Goal: Task Accomplishment & Management: Use online tool/utility

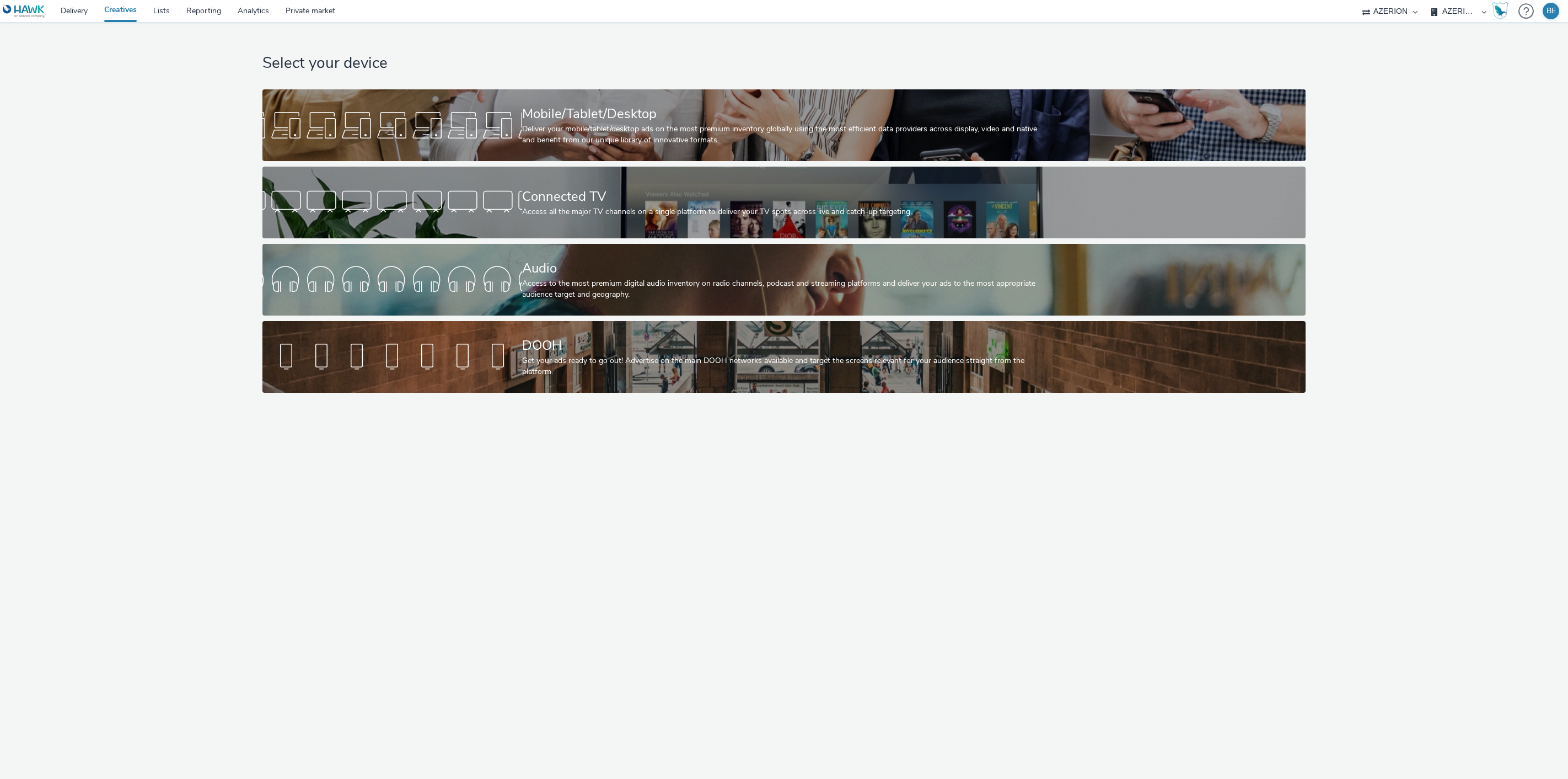
select select "79162ed7-0017-4339-93b0-3399b708648f"
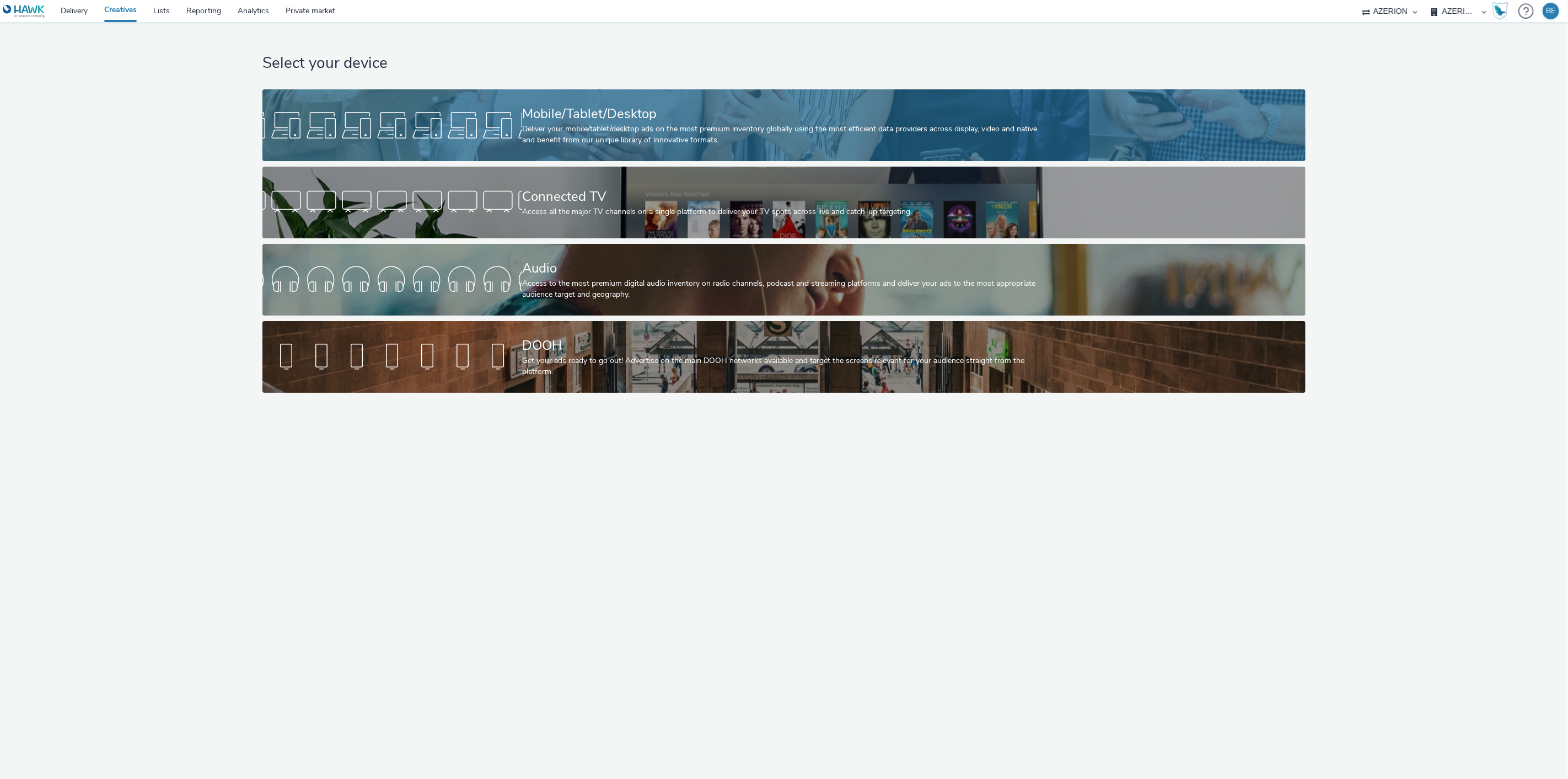
click at [596, 118] on div "Mobile/Tablet/Desktop" at bounding box center [781, 113] width 520 height 19
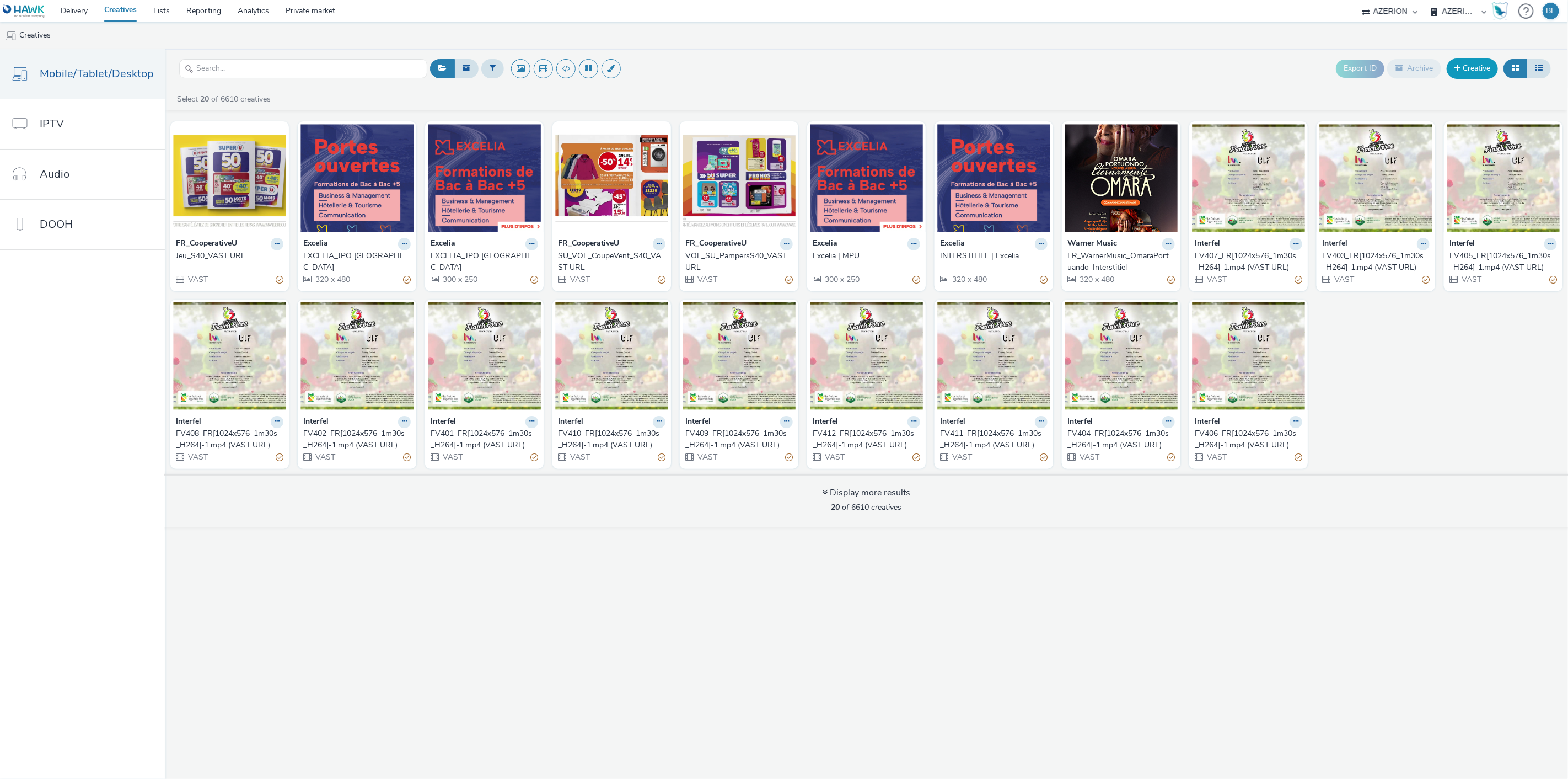
click at [1476, 62] on link "Creative" at bounding box center [1472, 69] width 51 height 20
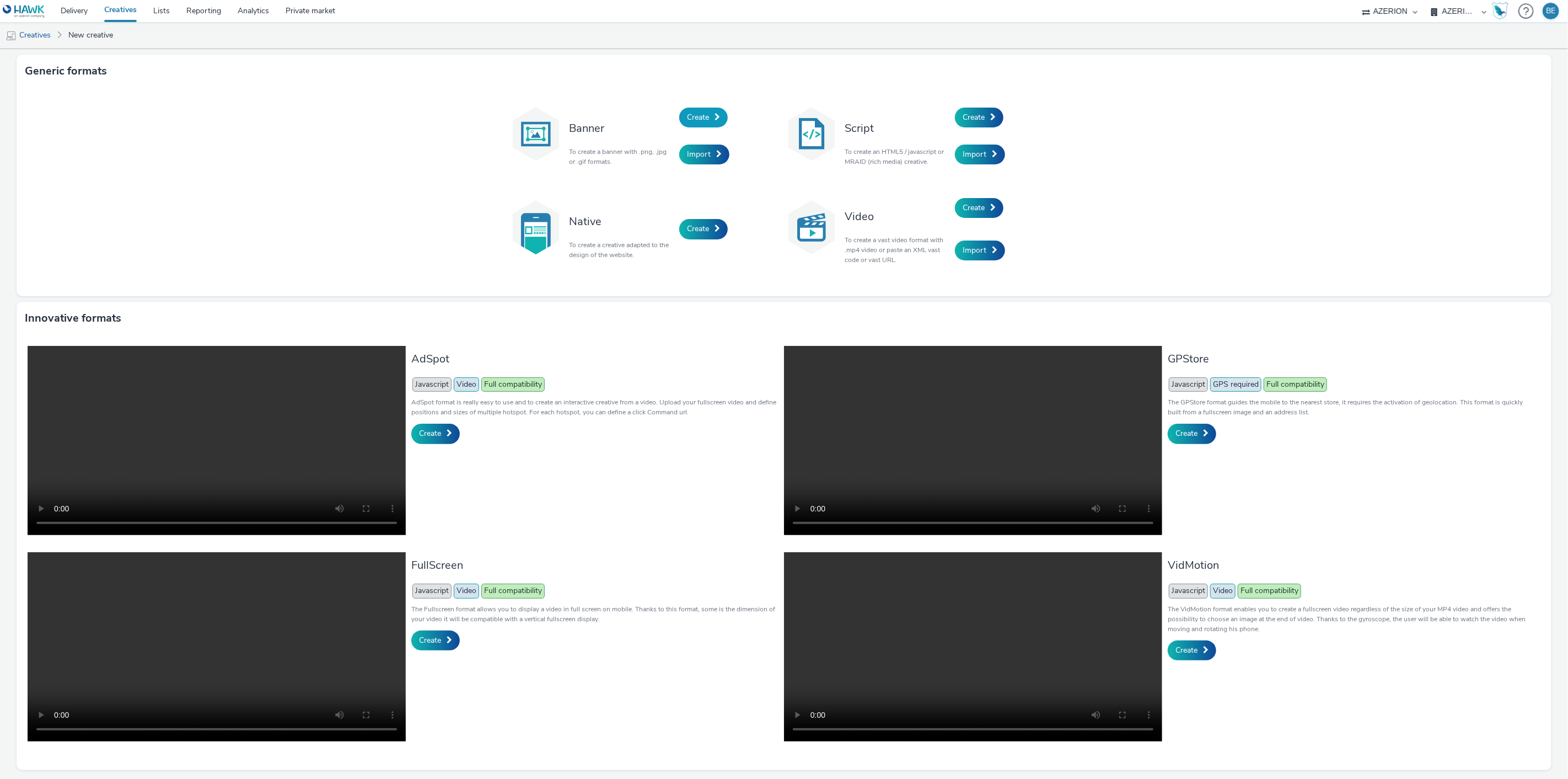
click at [705, 118] on span "Create" at bounding box center [698, 117] width 22 height 10
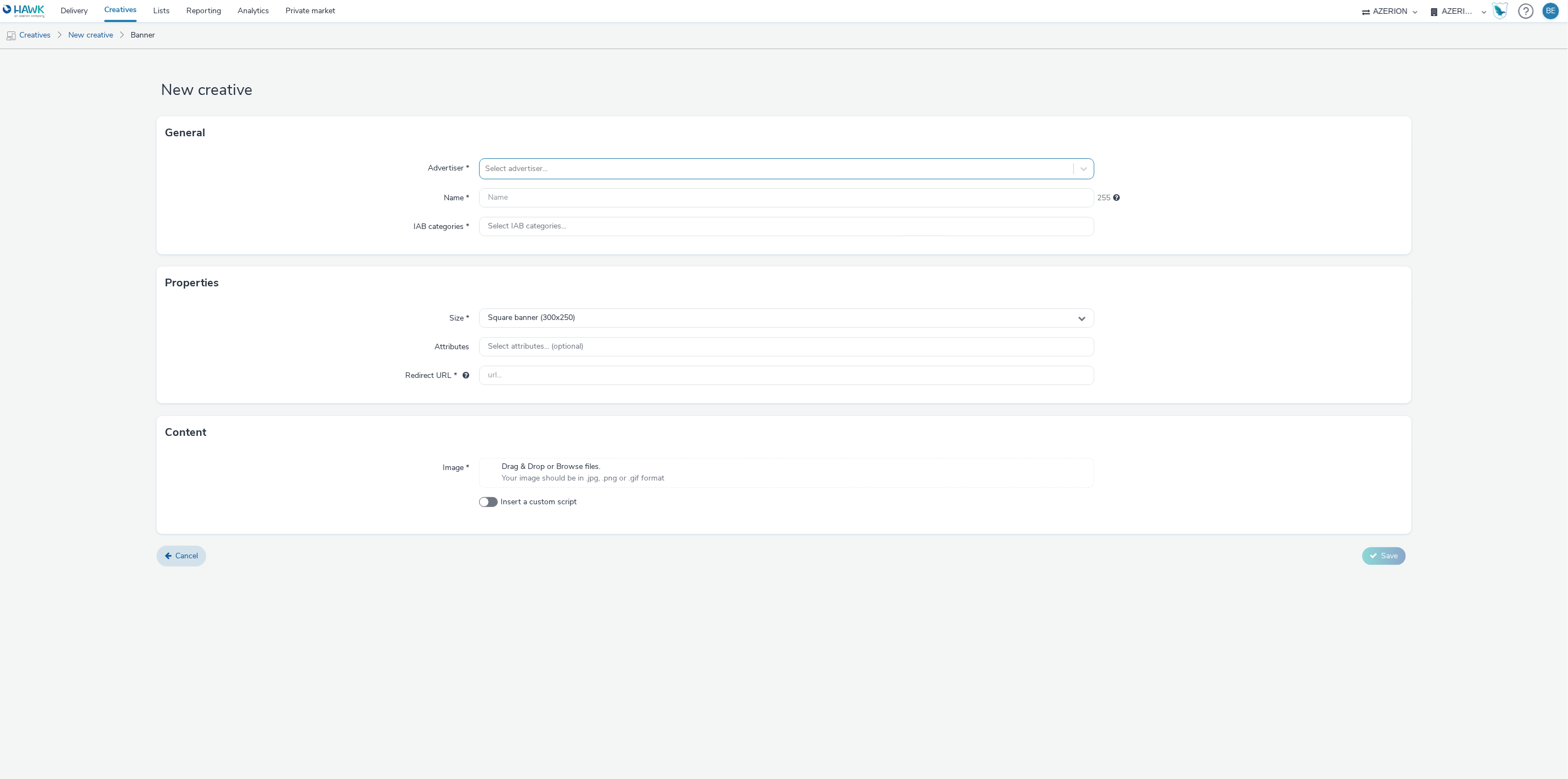
click at [562, 170] on div at bounding box center [776, 169] width 583 height 13
type input "exc"
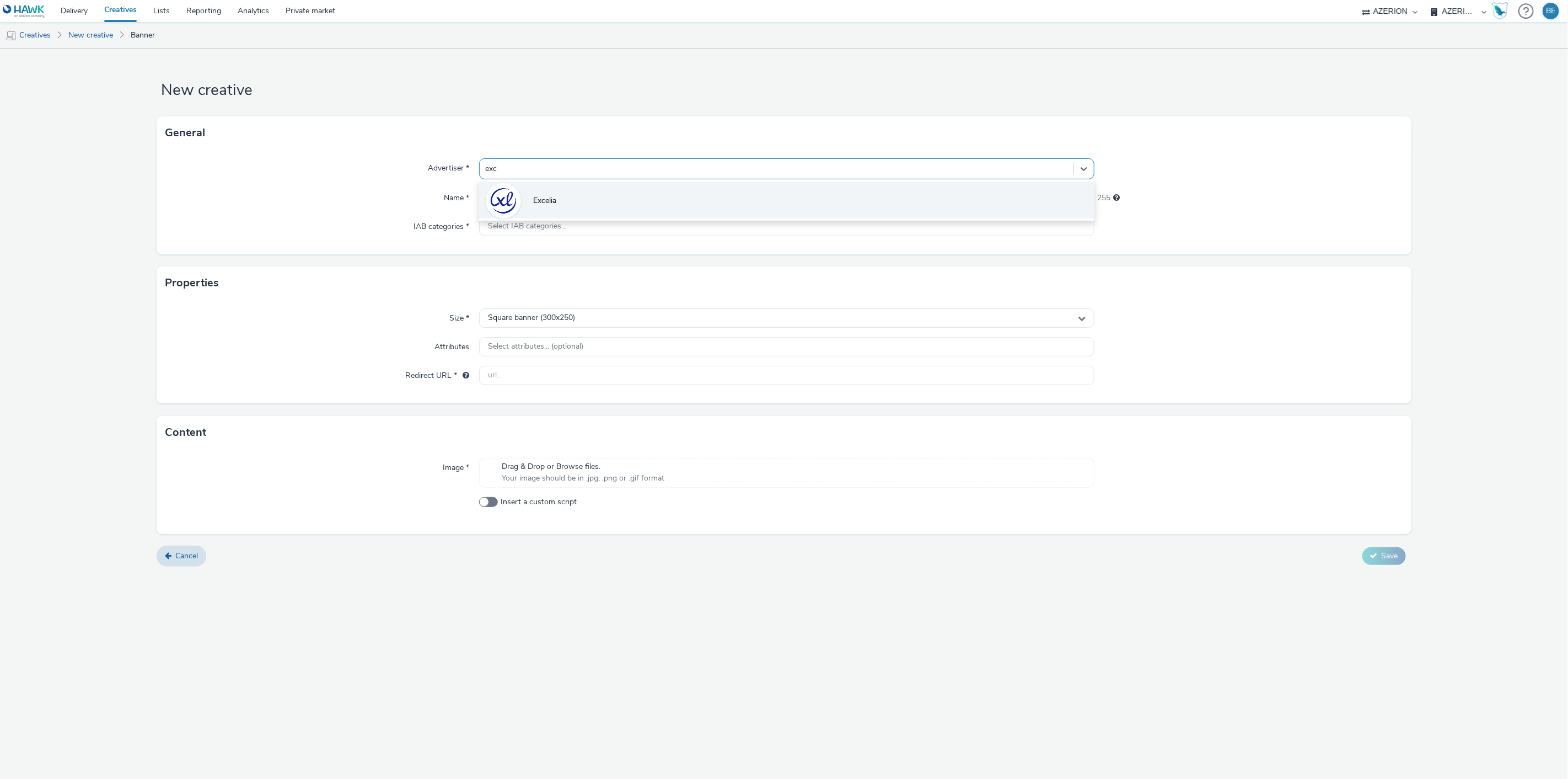
click at [558, 213] on li "Excelia" at bounding box center [787, 200] width 616 height 37
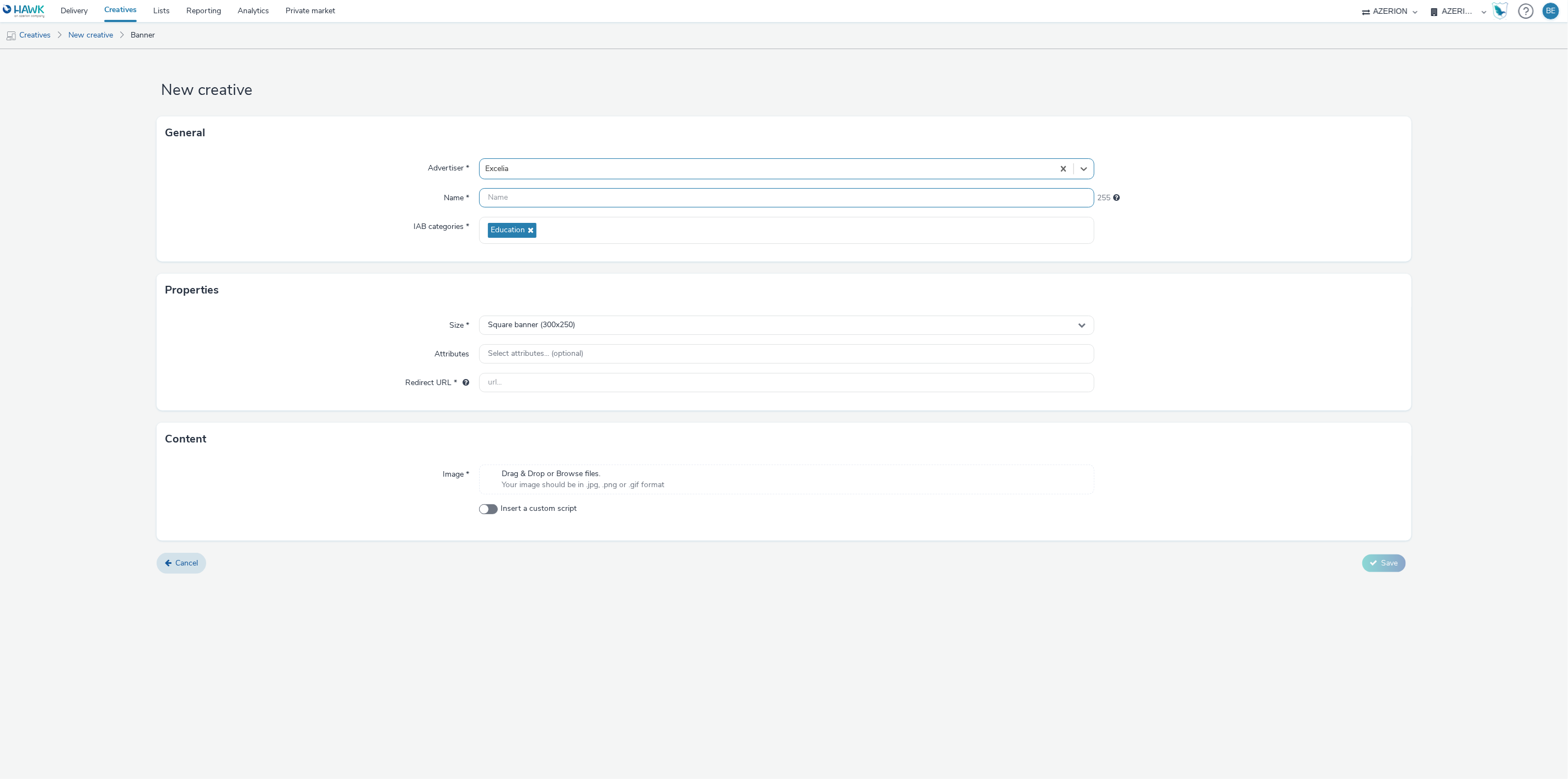
click at [530, 201] on input "text" at bounding box center [787, 197] width 616 height 19
type input "MPU - JPO [GEOGRAPHIC_DATA] - [DATE]"
click at [245, 177] on div "Advertiser *" at bounding box center [321, 169] width 313 height 21
click at [514, 317] on div "Square banner (300x250)" at bounding box center [787, 325] width 616 height 19
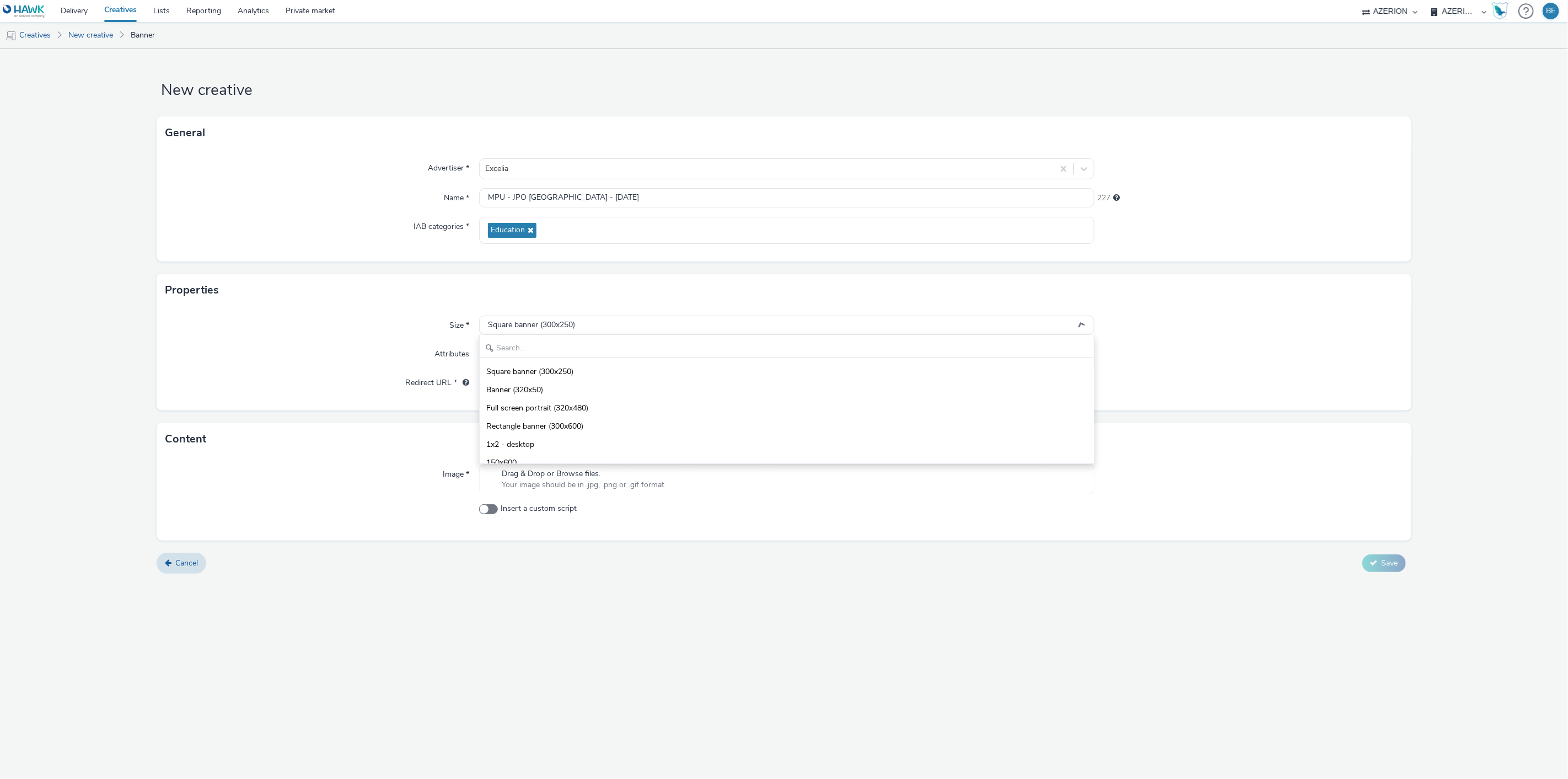
click at [419, 315] on div "Size * Square banner (300x250) Square banner (300x250) Banner (320x50) Full scr…" at bounding box center [784, 358] width 1254 height 104
click at [515, 384] on input "text" at bounding box center [787, 382] width 616 height 19
paste input "[URL][DOMAIN_NAME]"
type input "[URL][DOMAIN_NAME]"
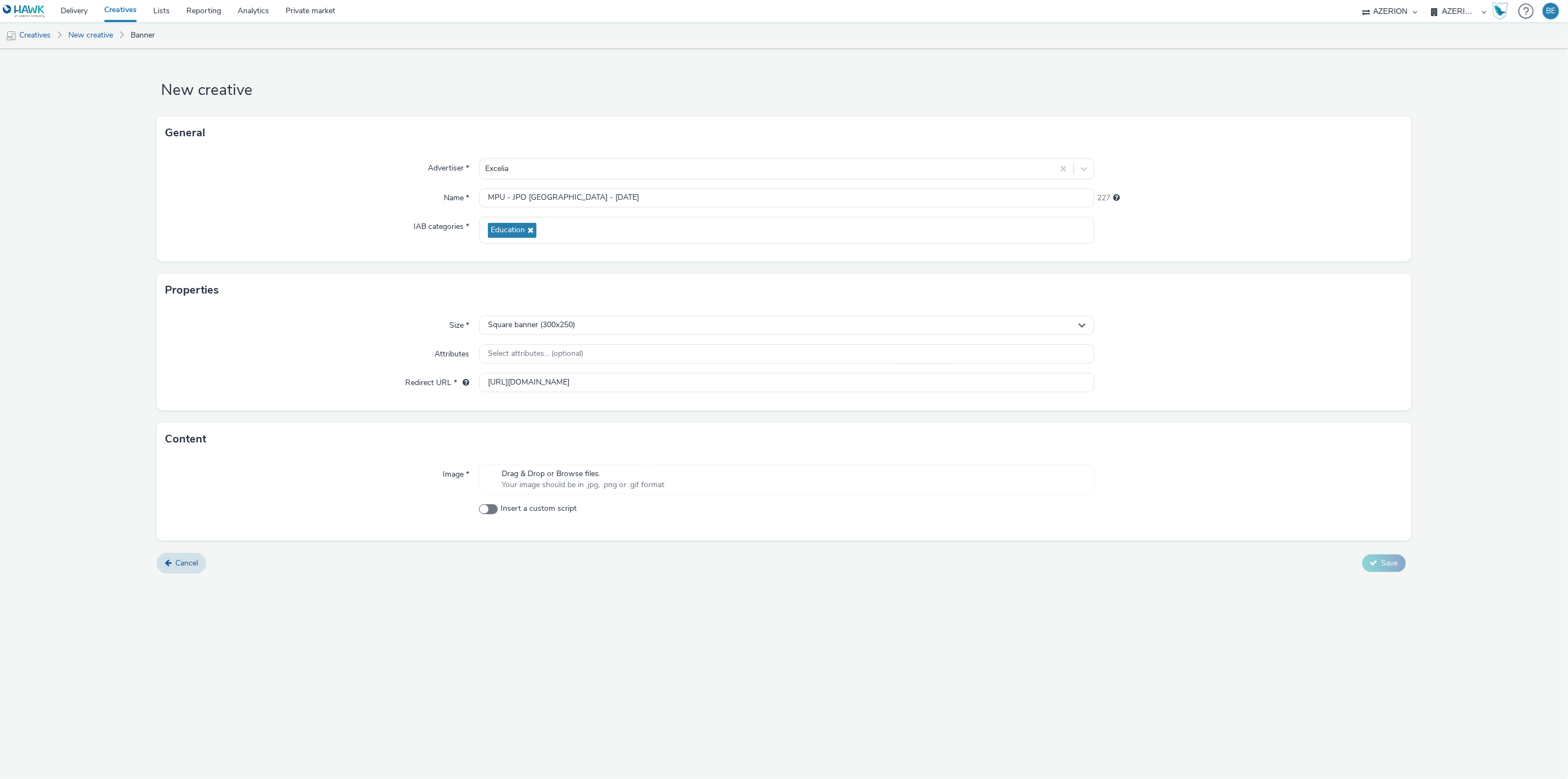
scroll to position [0, 0]
click at [428, 620] on div "New creative General Advertiser * Excelia Name * MPU - JPO [GEOGRAPHIC_DATA] - …" at bounding box center [784, 413] width 1568 height 729
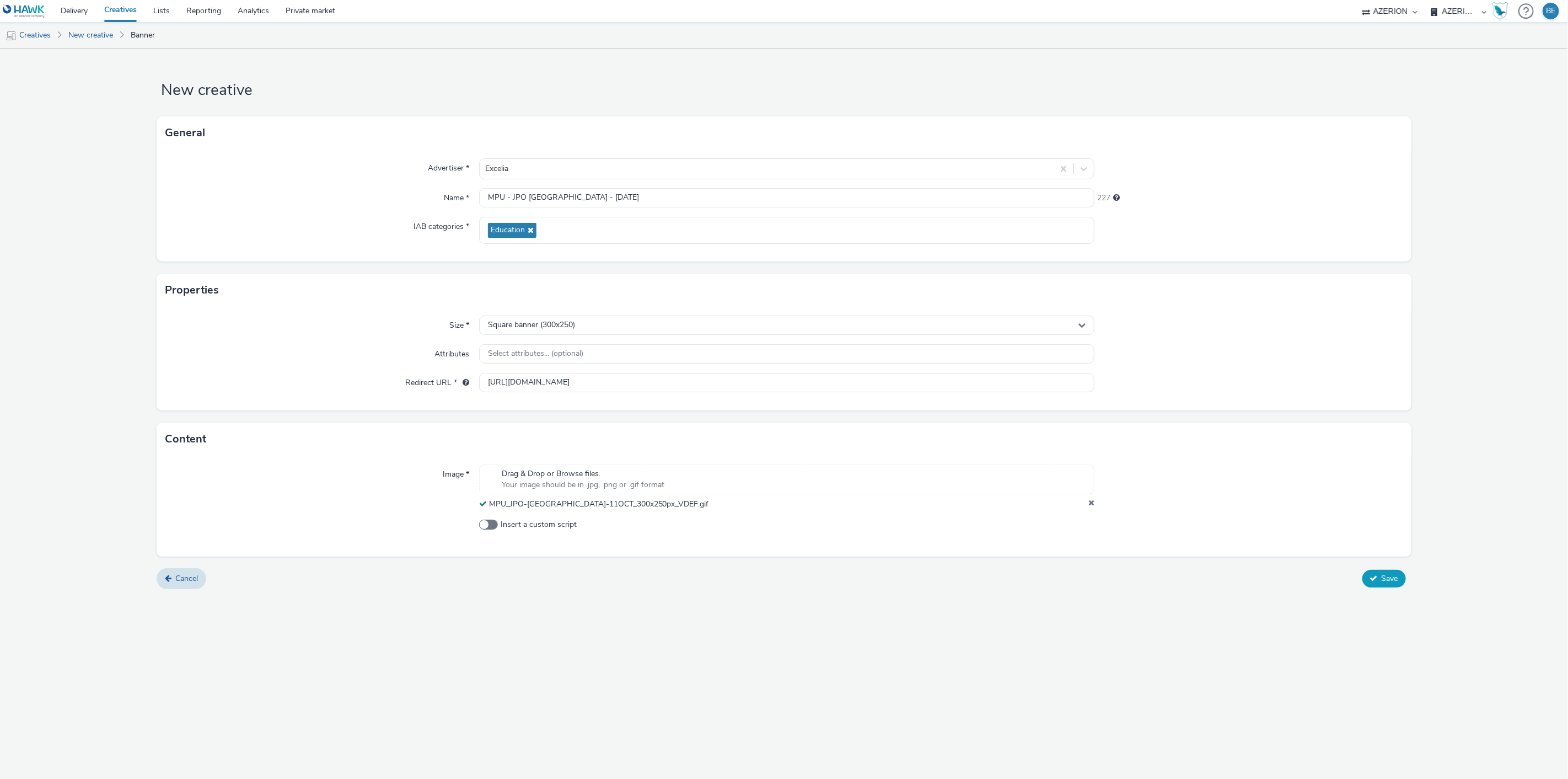
click at [1380, 578] on button "Save" at bounding box center [1384, 578] width 44 height 18
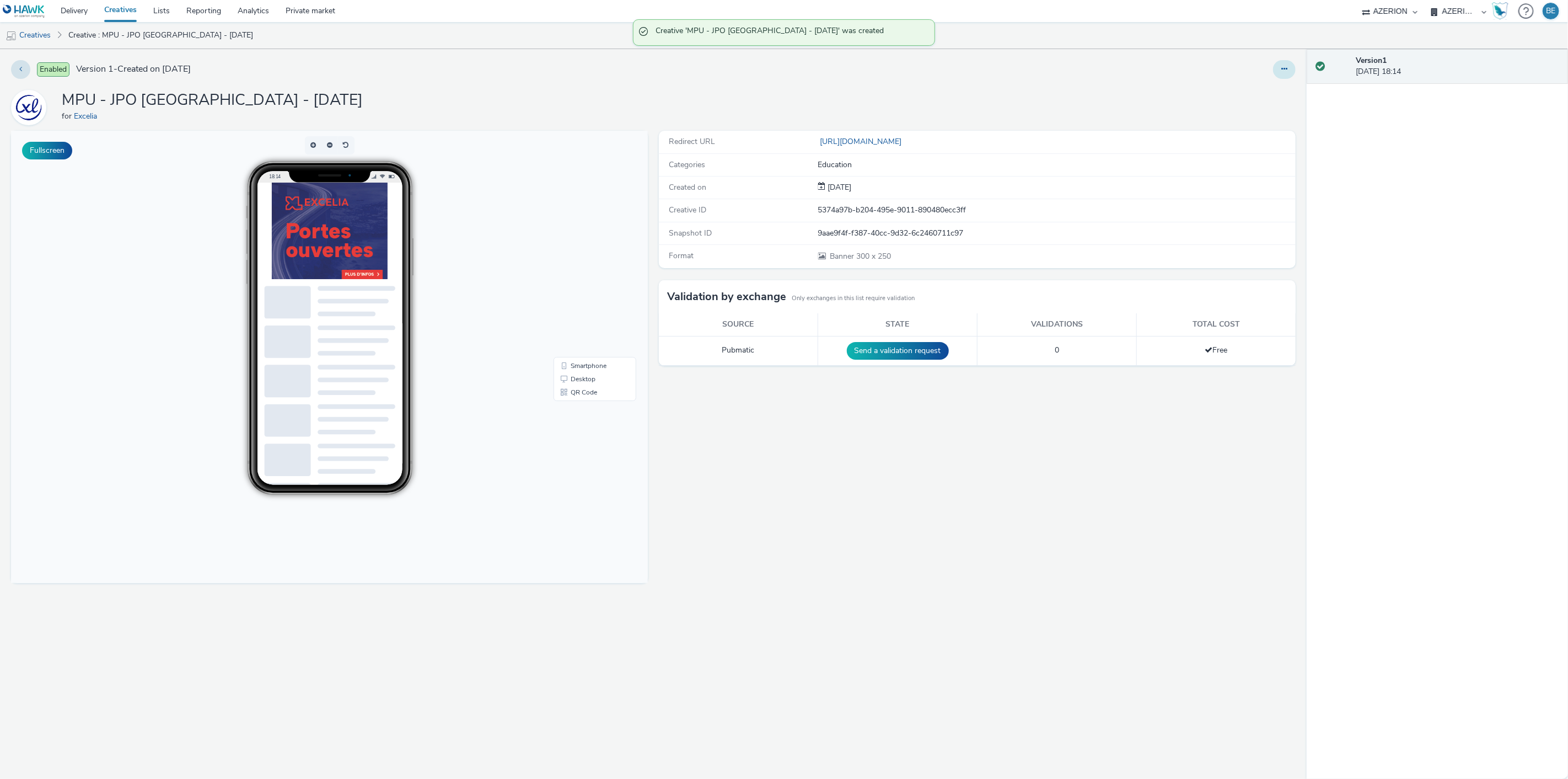
click at [1285, 70] on icon at bounding box center [1284, 69] width 6 height 8
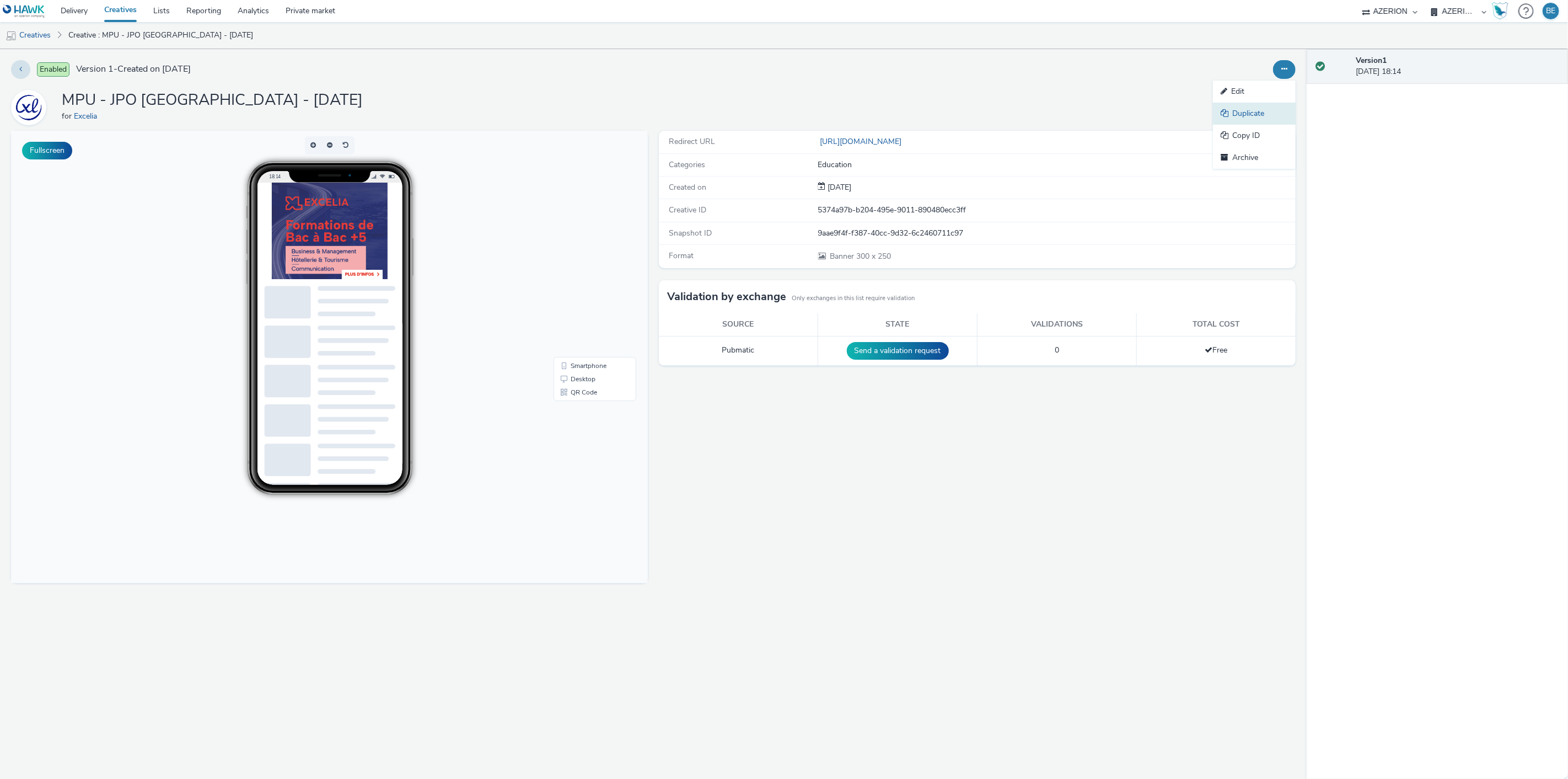
click at [1237, 112] on link "Duplicate" at bounding box center [1254, 113] width 83 height 22
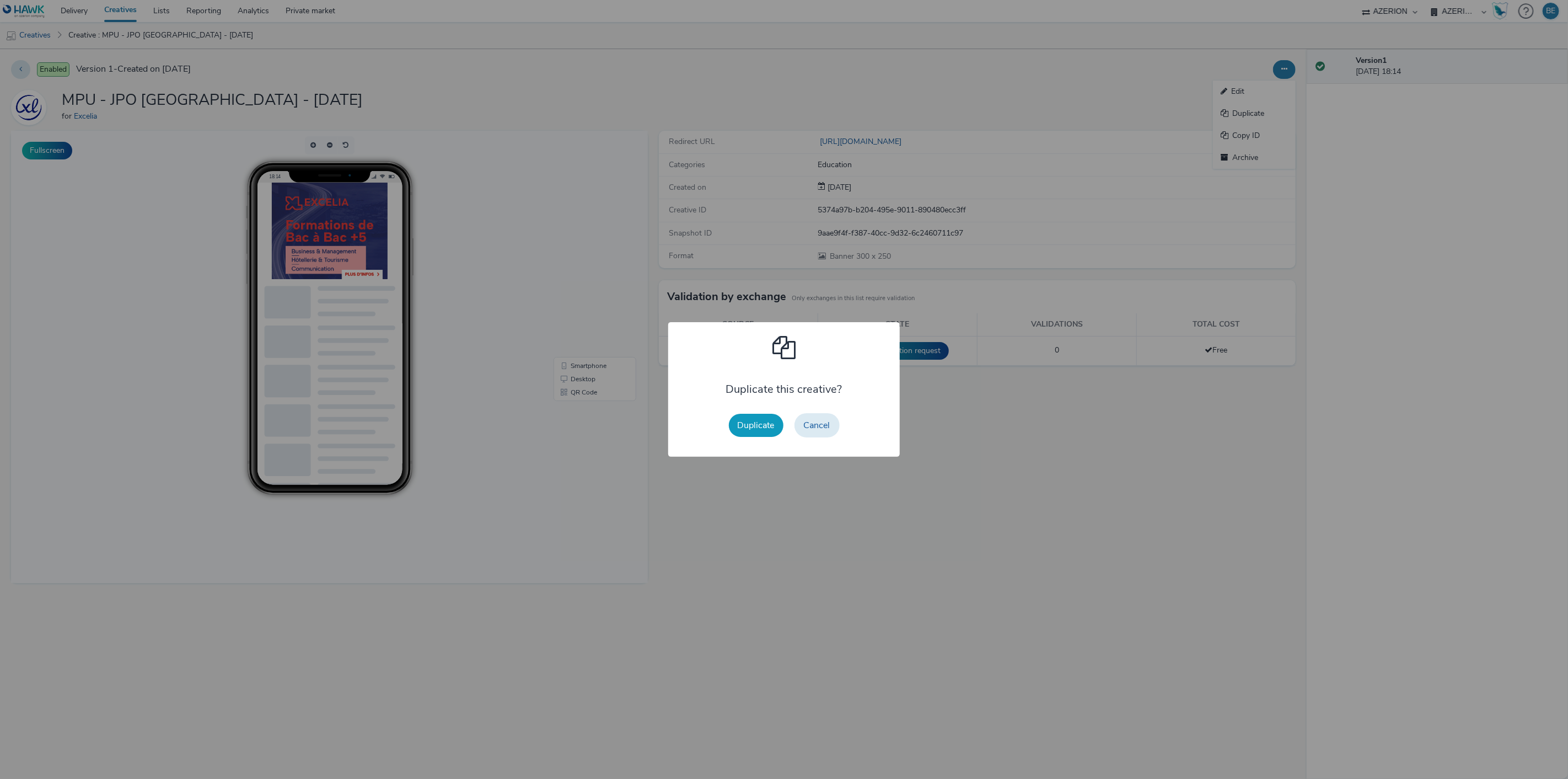
click at [755, 434] on button "Duplicate" at bounding box center [755, 426] width 55 height 24
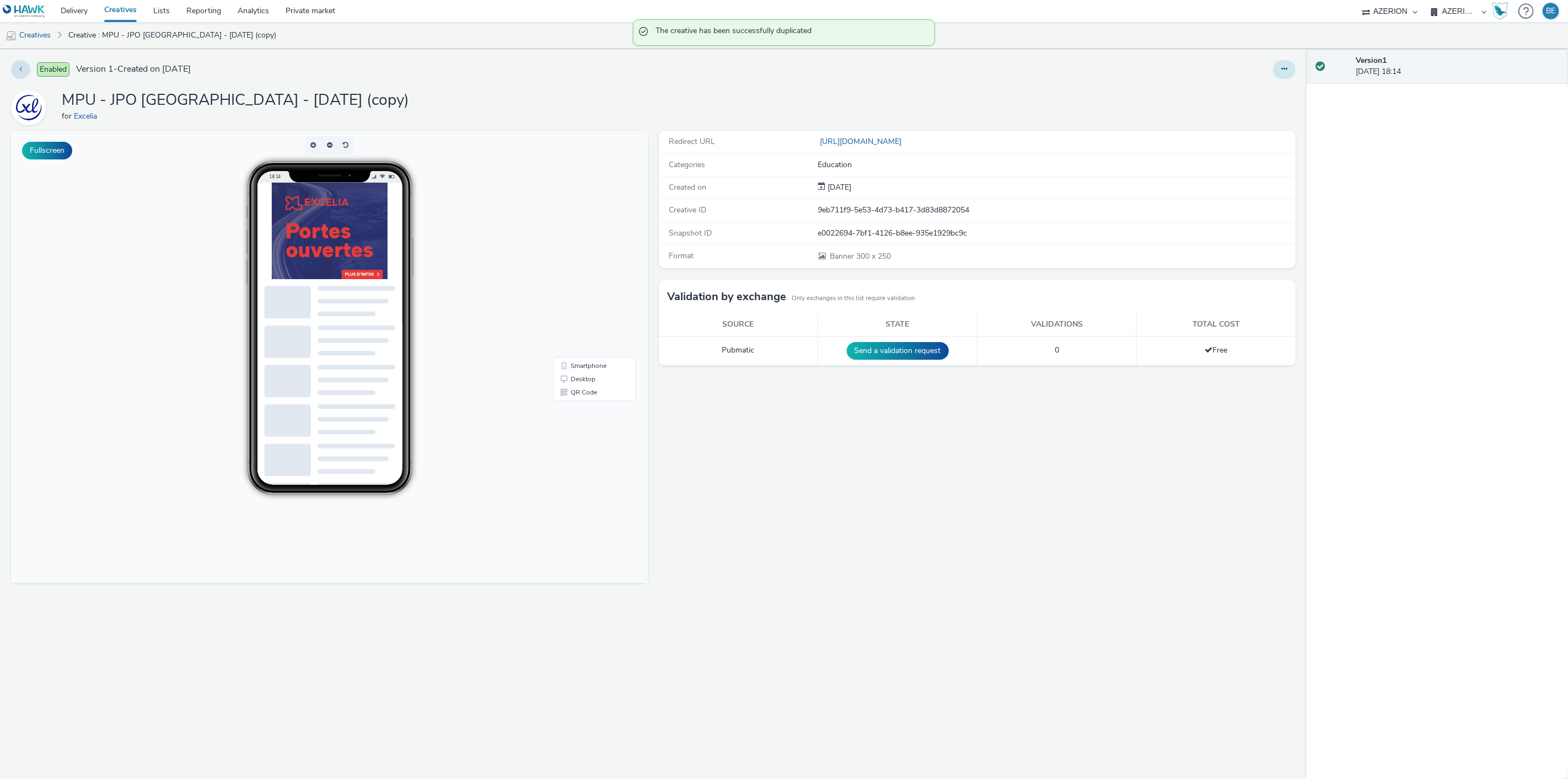
click at [1285, 60] on button at bounding box center [1284, 70] width 23 height 18
click at [1252, 91] on link "Edit" at bounding box center [1254, 91] width 83 height 22
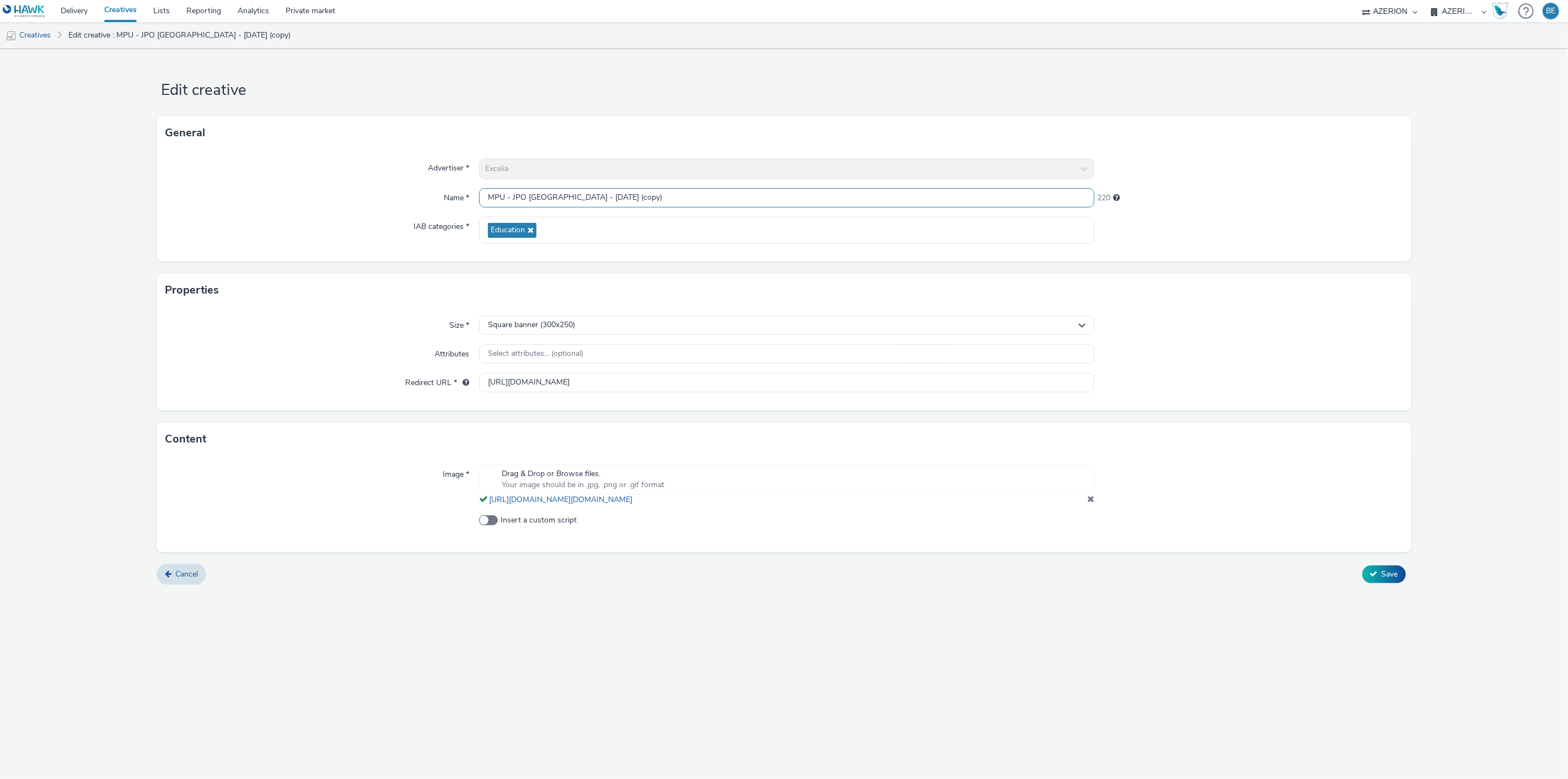
click at [485, 198] on input "MPU - JPO [GEOGRAPHIC_DATA] - [DATE] (copy)" at bounding box center [787, 197] width 616 height 19
drag, startPoint x: 610, startPoint y: 201, endPoint x: 697, endPoint y: 194, distance: 87.3
click at [697, 194] on input "Interstitiel - JPO [GEOGRAPHIC_DATA] - [DATE] (copy)" at bounding box center [787, 197] width 616 height 19
type input "Interstitiel - JPO [GEOGRAPHIC_DATA] - [DATE]"
click at [526, 323] on span "Square banner (300x250)" at bounding box center [531, 325] width 87 height 9
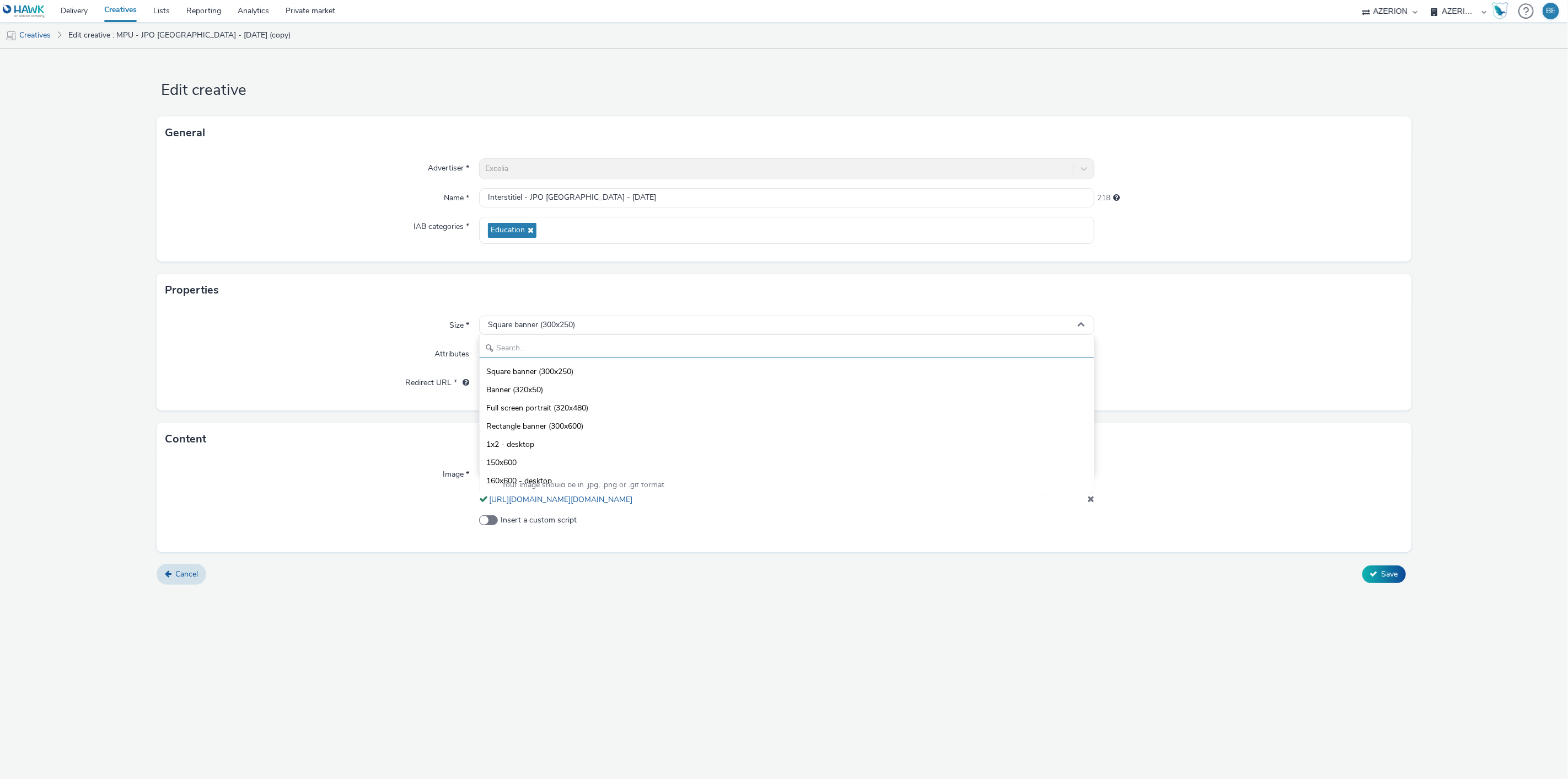
click at [514, 340] on input "text" at bounding box center [787, 348] width 614 height 19
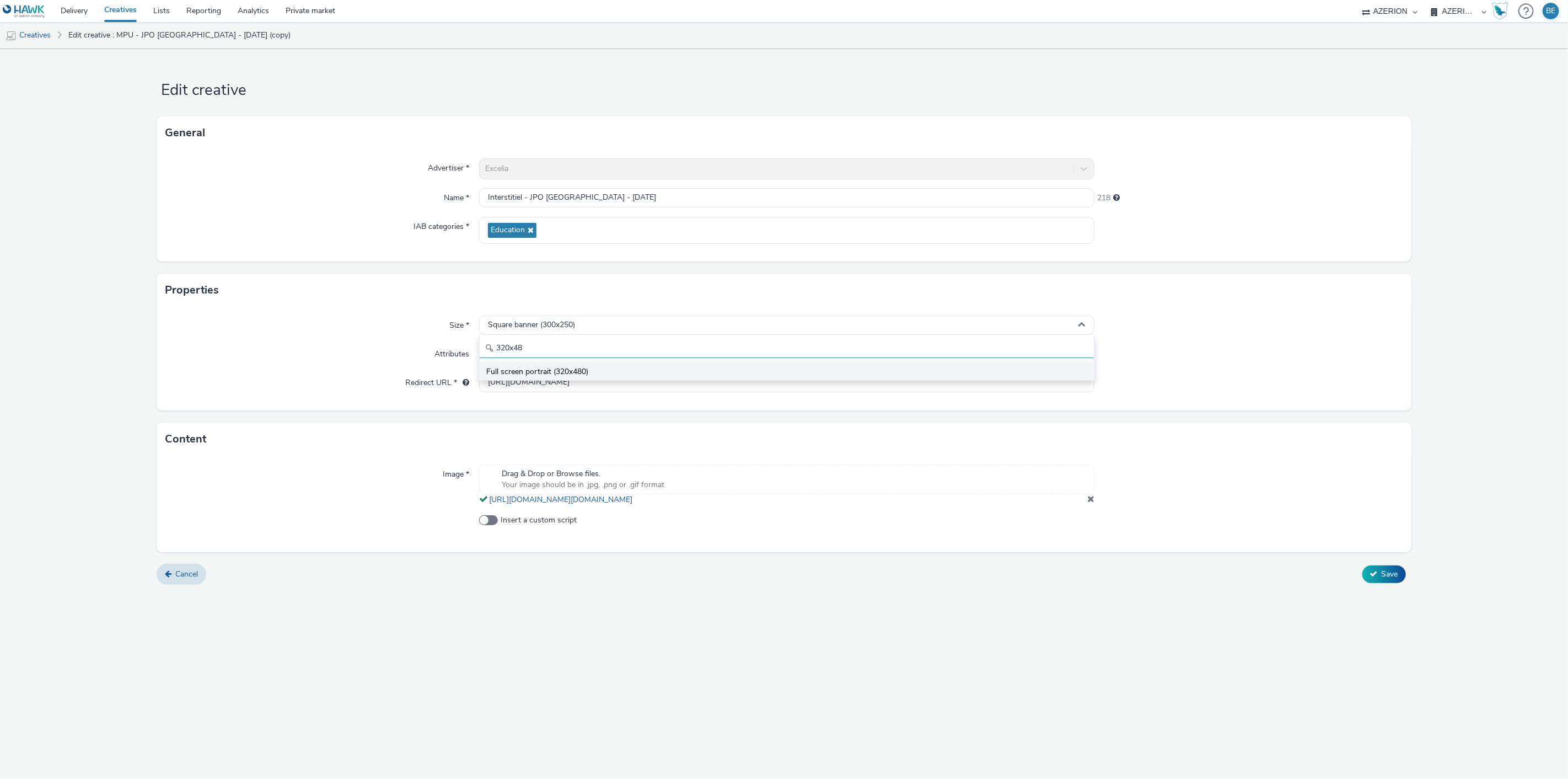
type input "320x48"
click at [524, 366] on span "Full screen portrait (320x480)" at bounding box center [537, 371] width 102 height 11
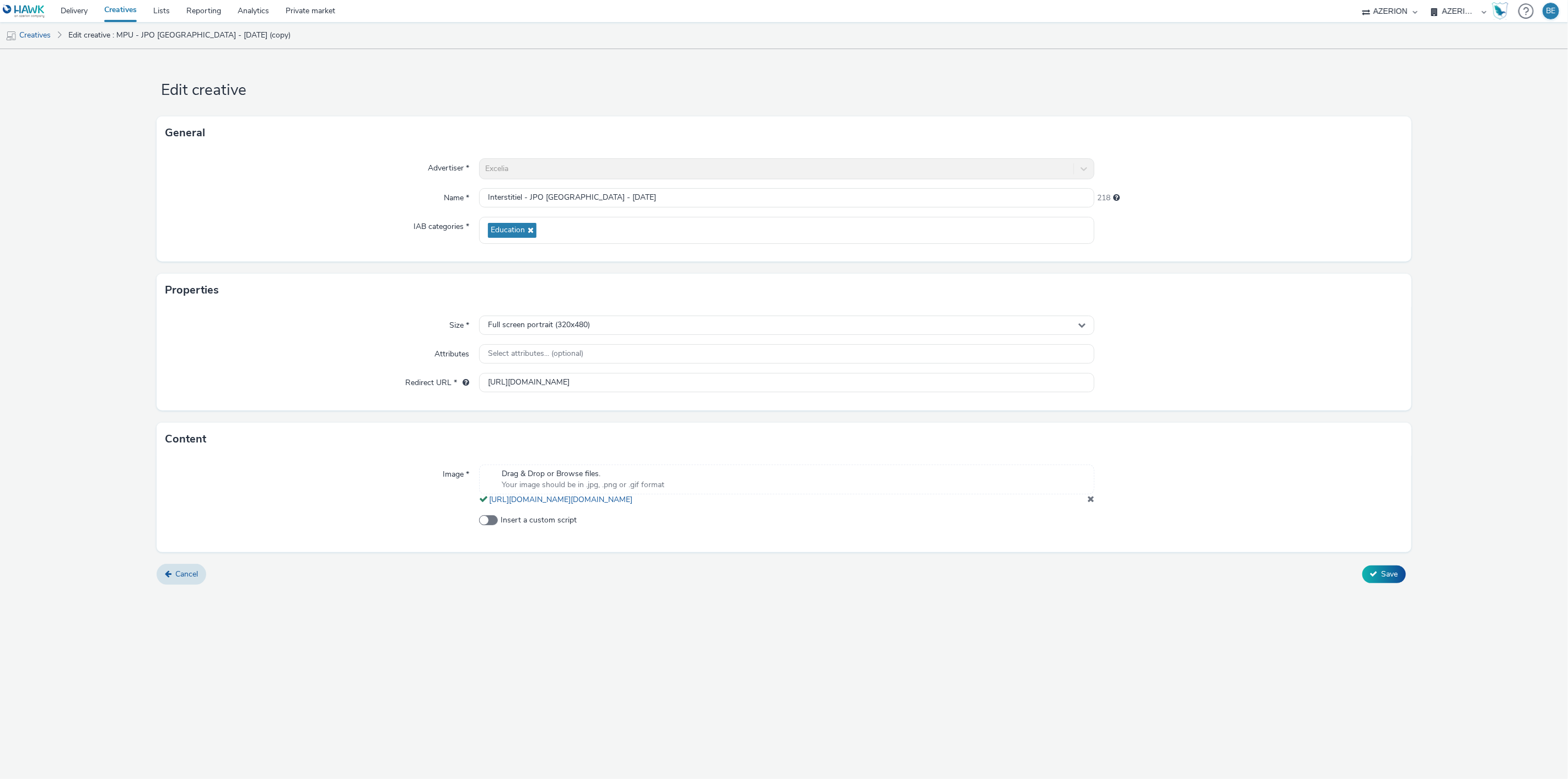
click at [1089, 503] on span at bounding box center [1090, 499] width 8 height 9
click at [539, 613] on div "Edit creative General Advertiser * Excelia Name * Interstitiel - JPO [GEOGRAPHI…" at bounding box center [784, 413] width 1568 height 729
click at [1382, 581] on span "Save" at bounding box center [1390, 578] width 17 height 10
